Goal: Information Seeking & Learning: Learn about a topic

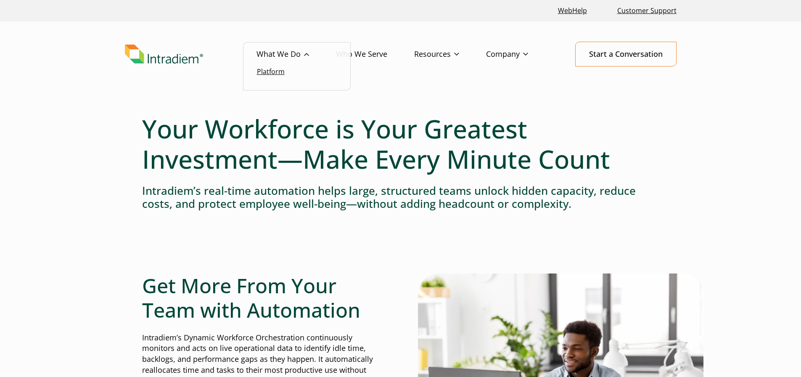
click at [284, 73] on link "Platform" at bounding box center [271, 71] width 28 height 9
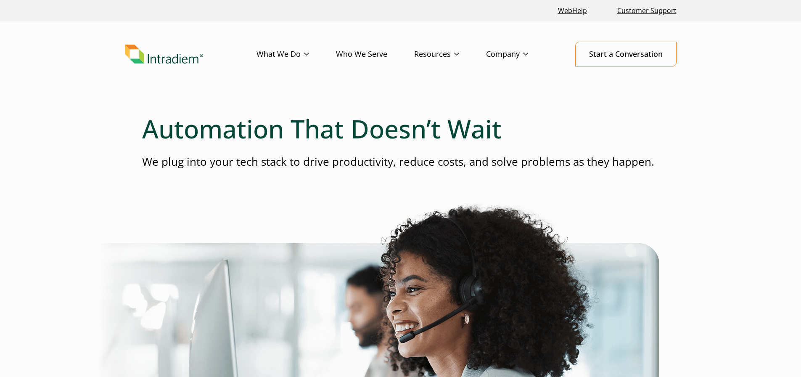
click at [369, 54] on link "Who We Serve" at bounding box center [375, 54] width 78 height 24
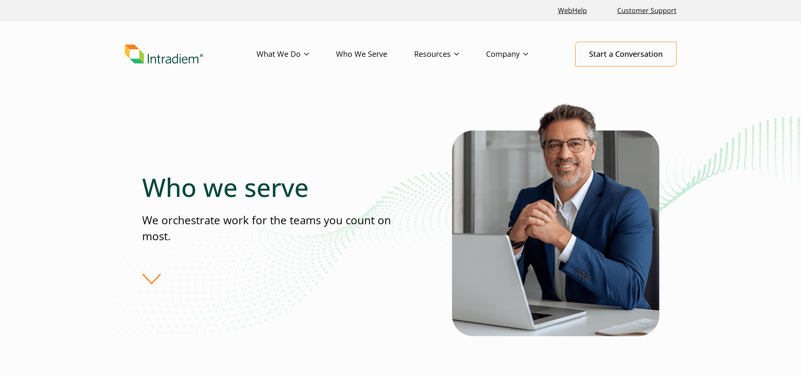
click at [101, 93] on header "Menu What We Do Platform Who We Serve Resources Blog Events & Webinars News Suc…" at bounding box center [400, 60] width 801 height 79
click at [181, 138] on div "Who we serve We orchestrate work for the teams you count on most." at bounding box center [400, 228] width 517 height 256
